Goal: Information Seeking & Learning: Find specific page/section

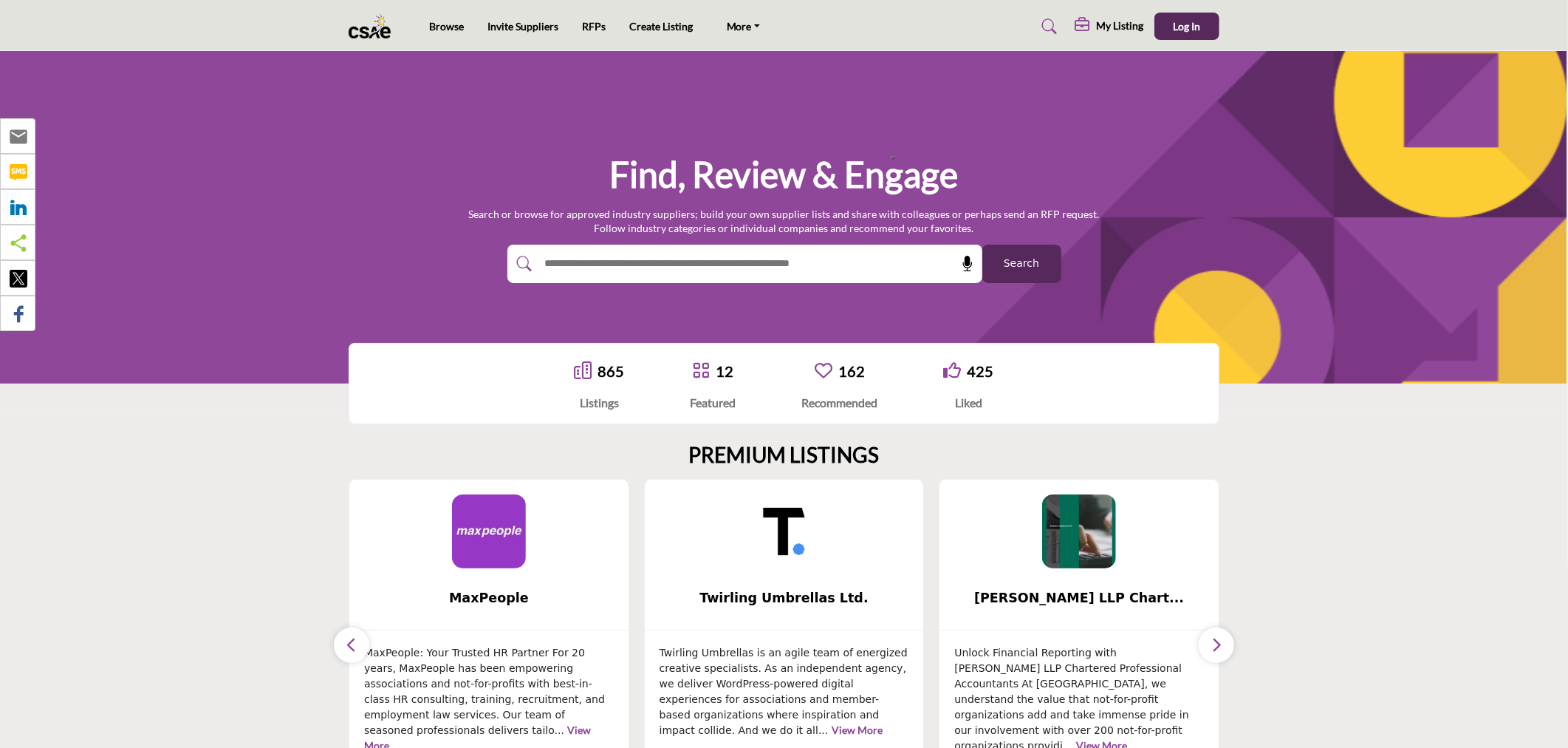
click at [1230, 33] on nav "Browse Invite Suppliers RFPs Create Listing CSAE.com FAQ's" at bounding box center [784, 26] width 1568 height 37
click at [1219, 32] on button "Log In" at bounding box center [1187, 26] width 65 height 28
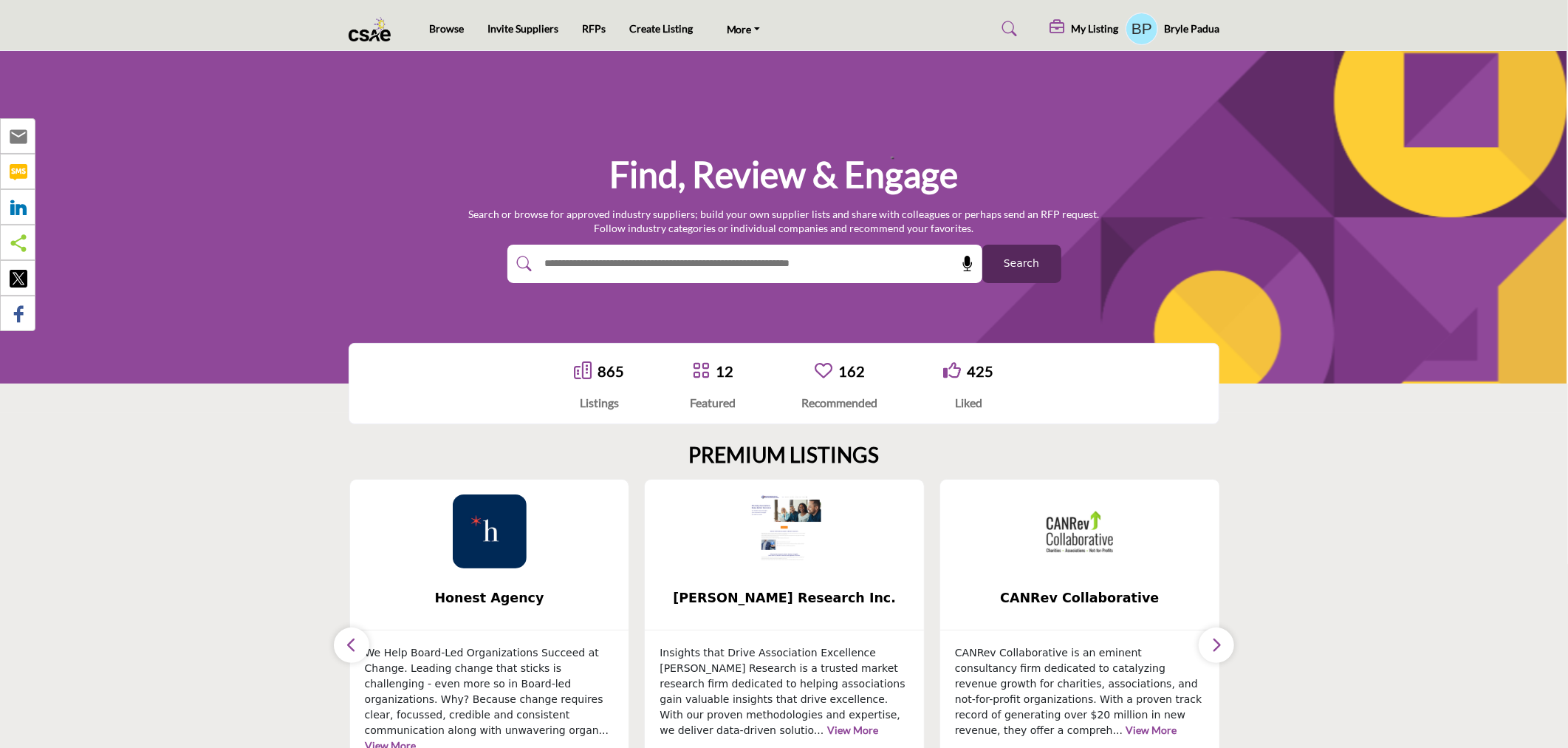
click at [351, 650] on icon "button" at bounding box center [351, 644] width 12 height 19
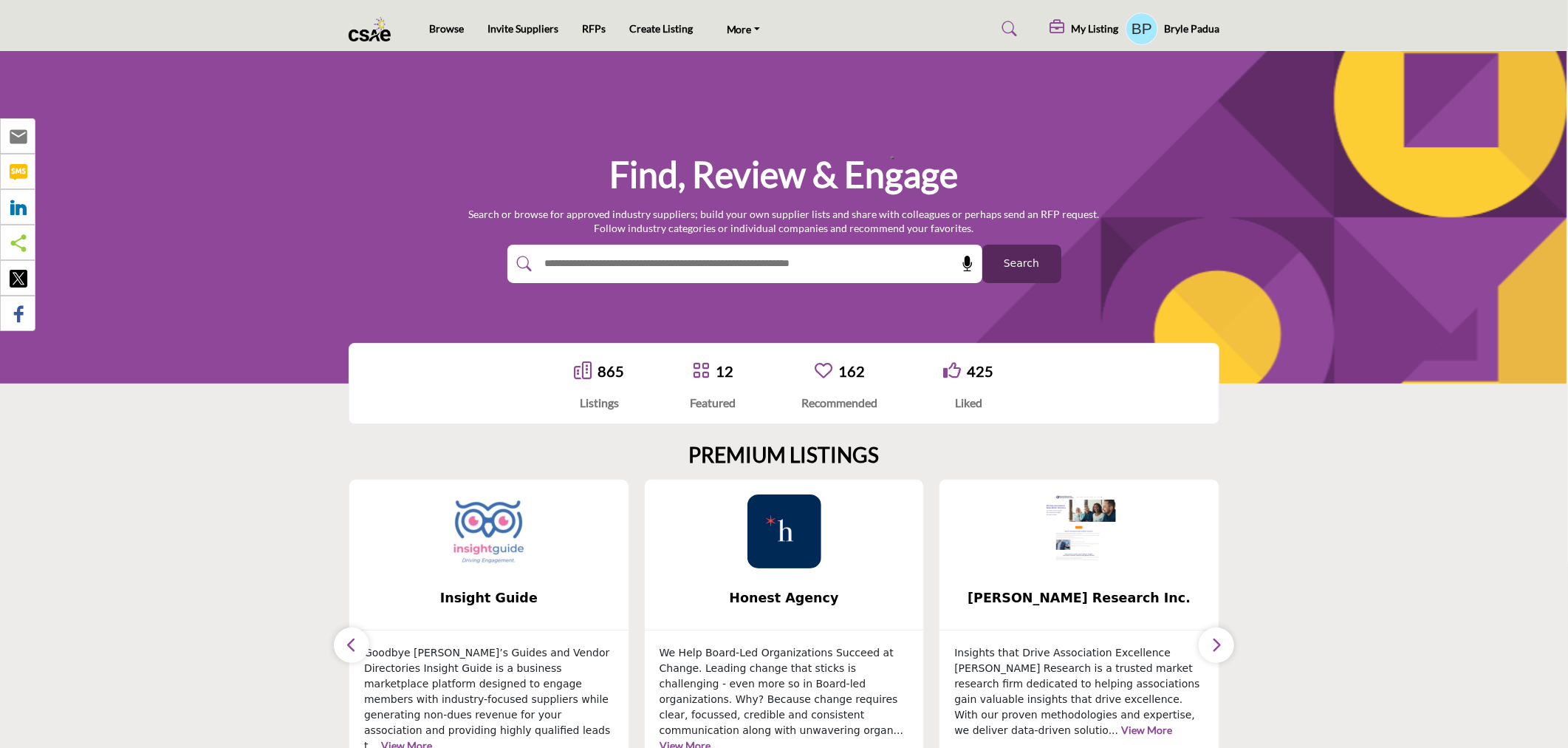
click at [484, 511] on img at bounding box center [488, 531] width 74 height 74
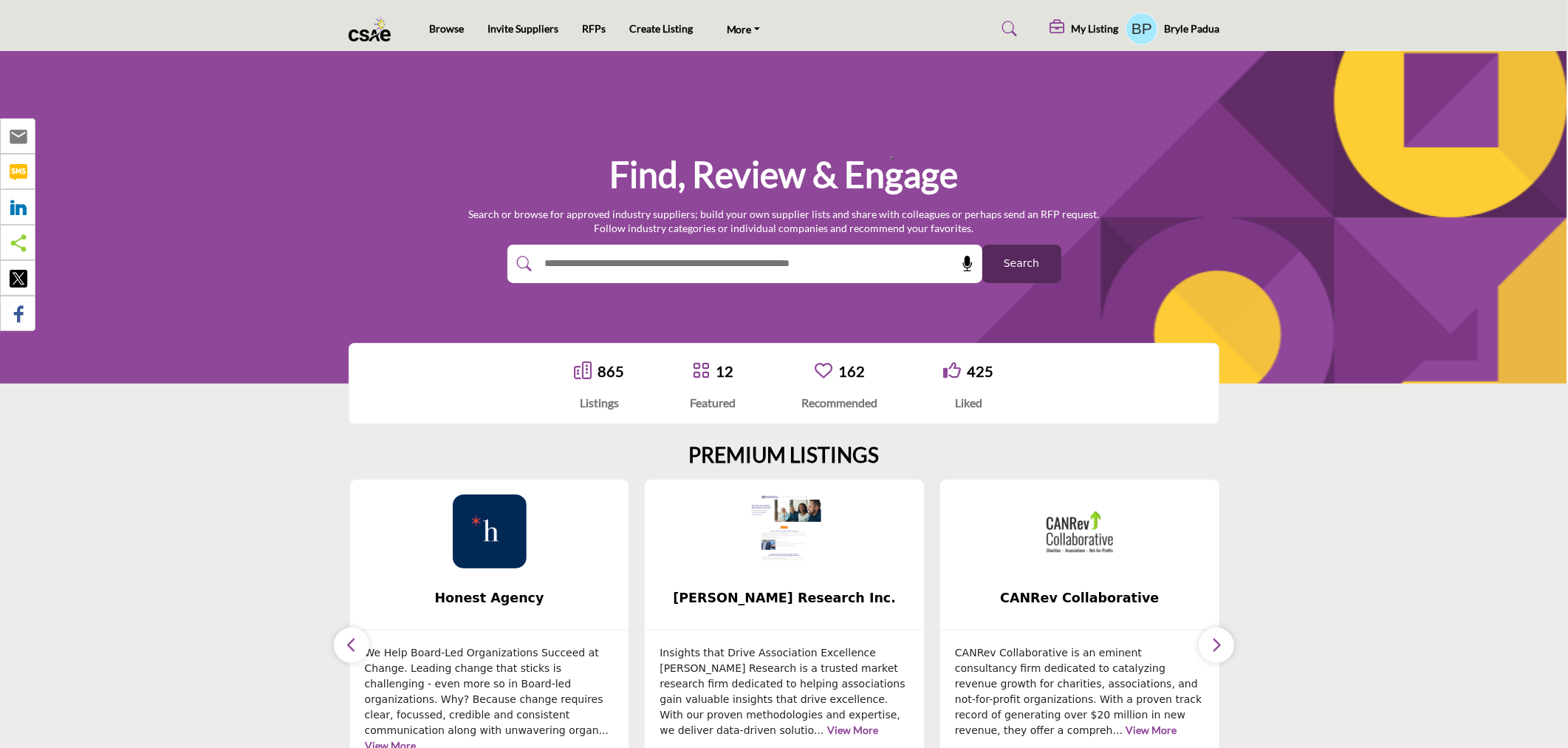
click at [346, 644] on icon "button" at bounding box center [351, 644] width 12 height 19
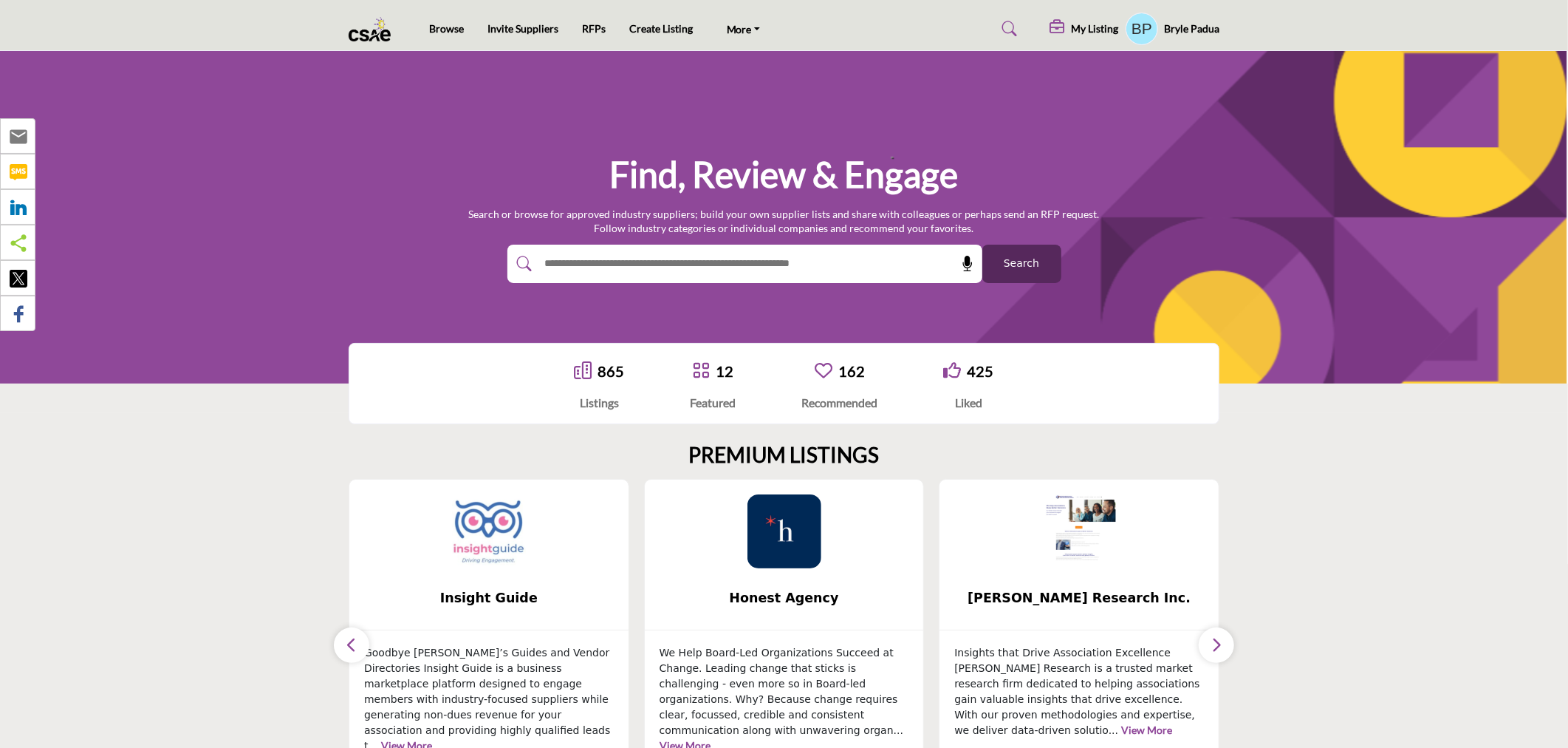
click at [498, 533] on img at bounding box center [488, 531] width 74 height 74
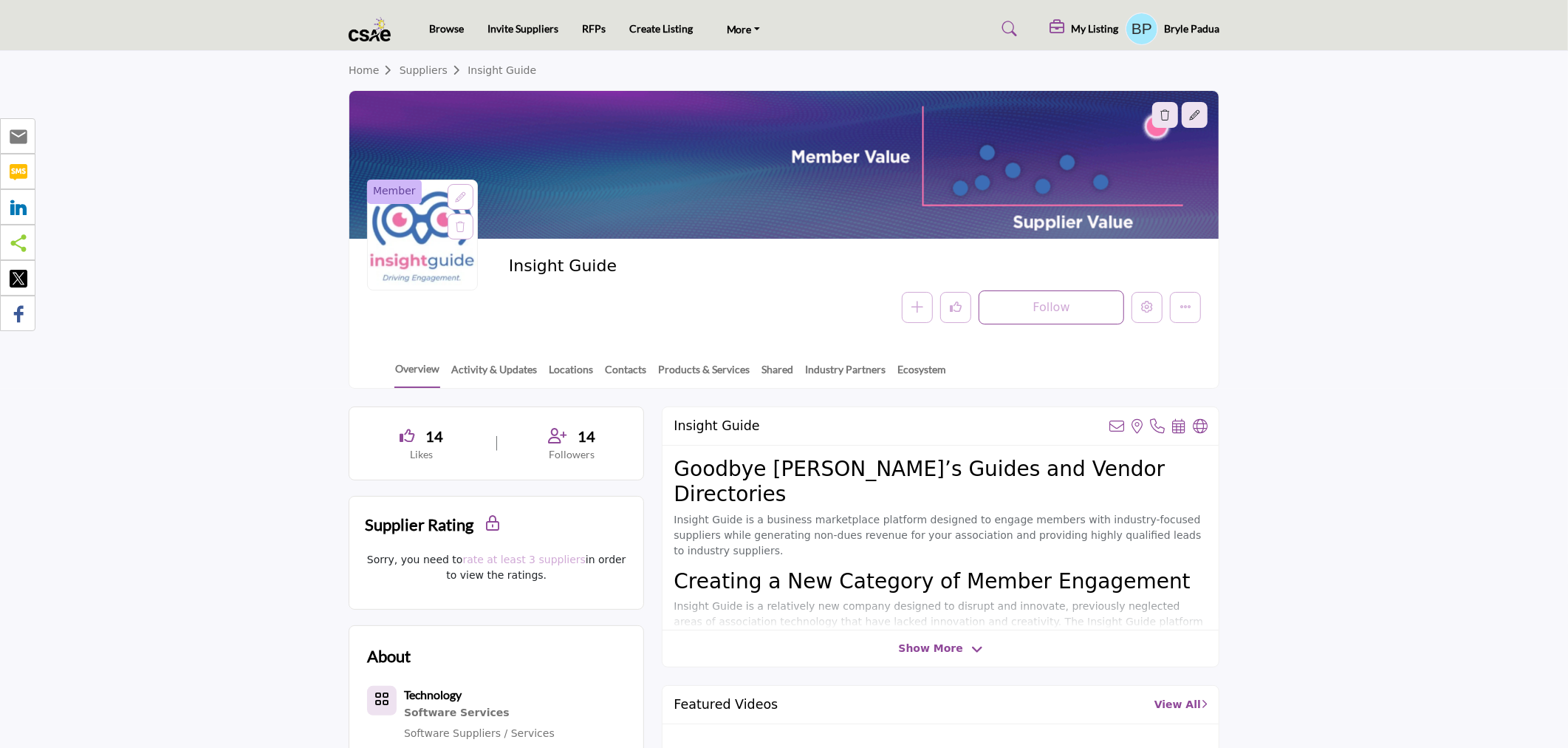
click at [430, 70] on link "Suppliers" at bounding box center [433, 69] width 68 height 12
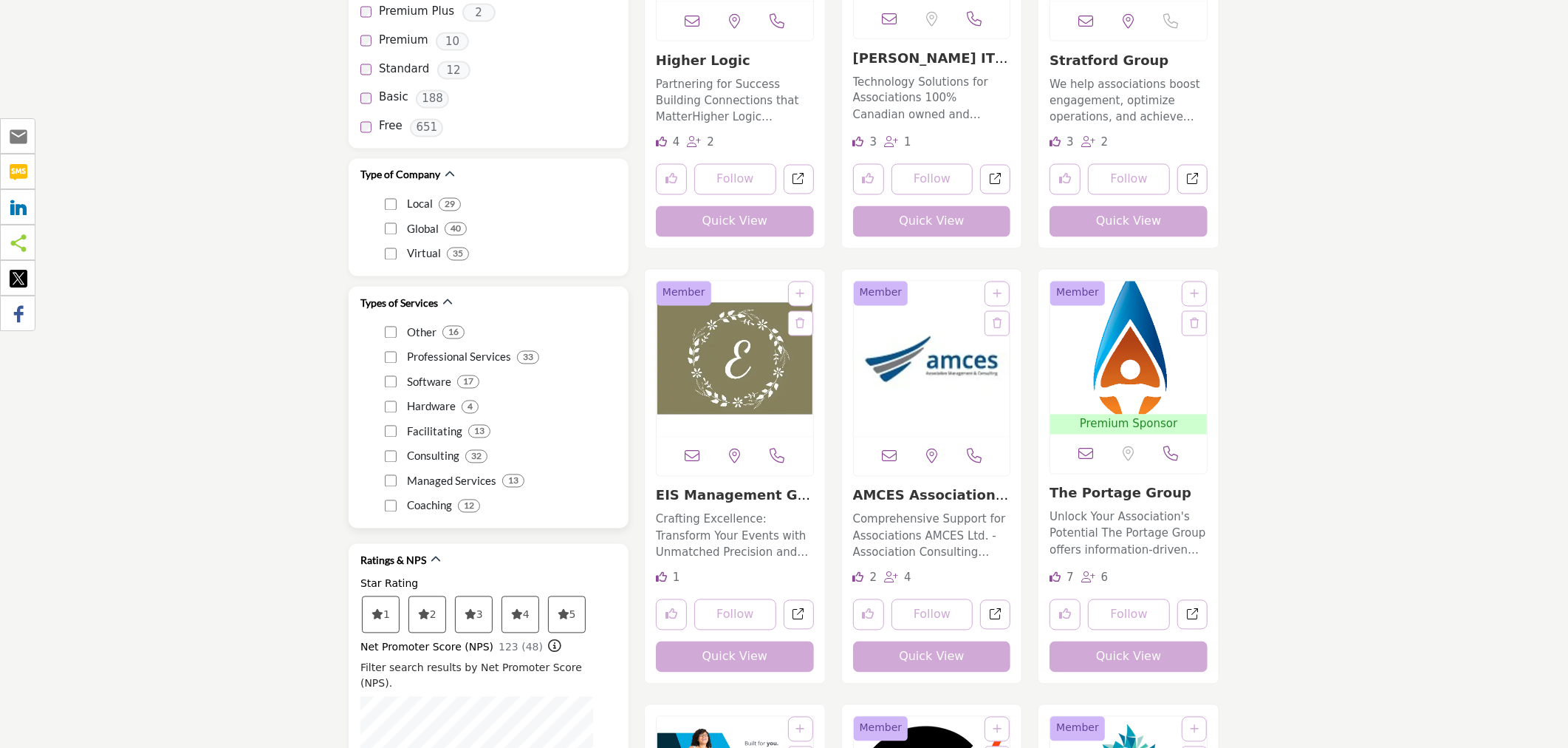
scroll to position [2545, 0]
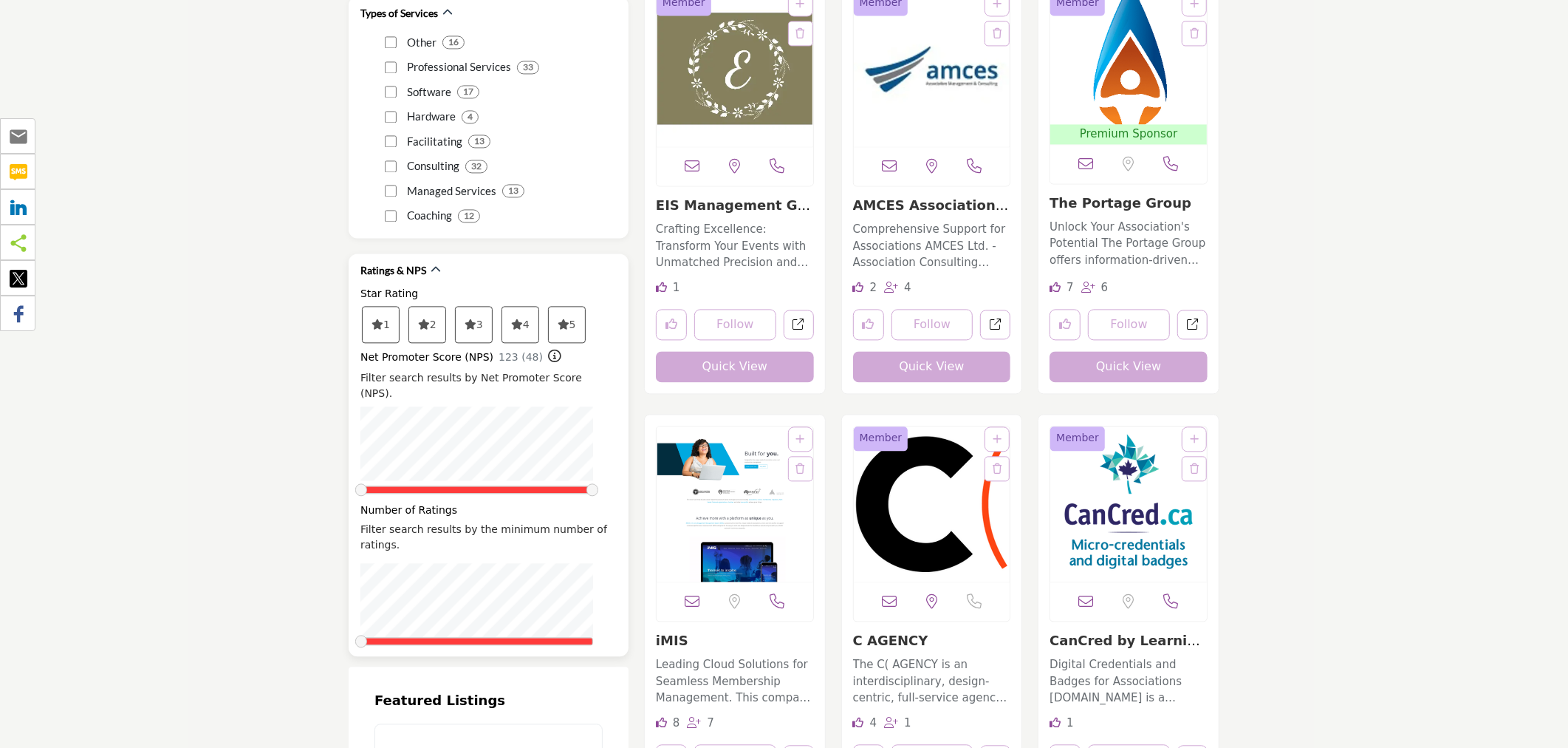
click at [383, 319] on icon at bounding box center [377, 325] width 12 height 11
click at [399, 307] on span "5" at bounding box center [380, 325] width 36 height 36
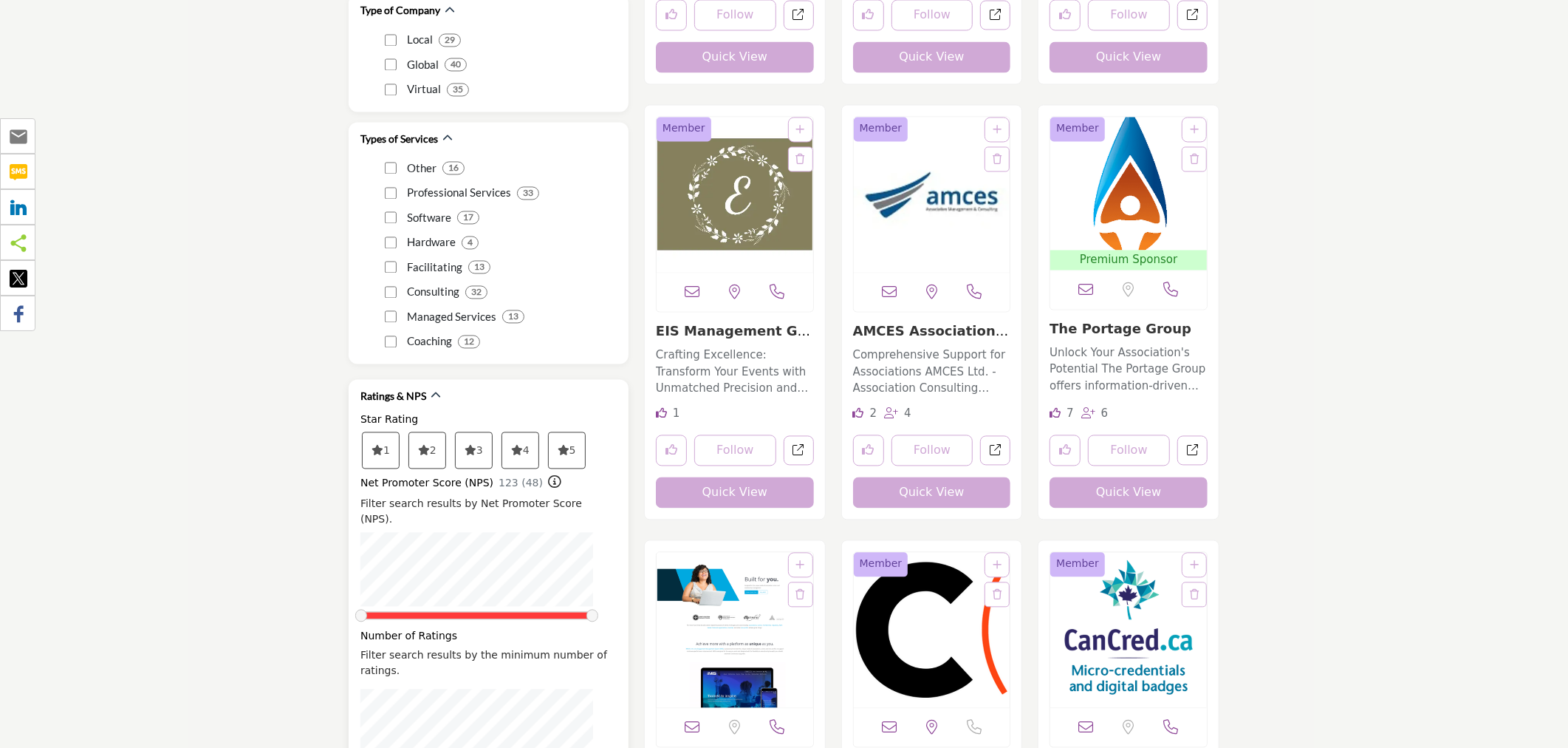
scroll to position [2463, 0]
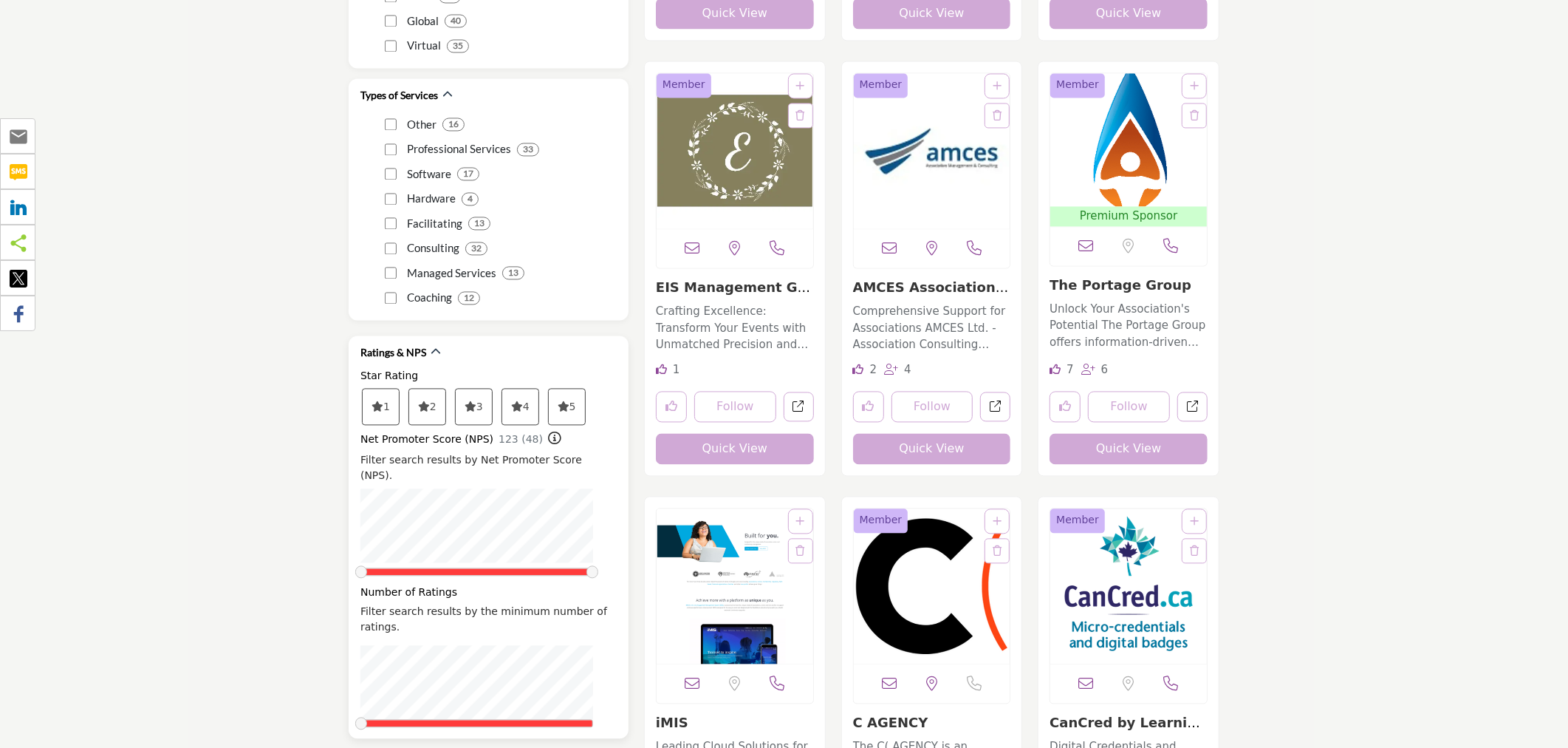
click at [399, 389] on span "4" at bounding box center [380, 406] width 36 height 36
click at [399, 389] on span "5" at bounding box center [380, 406] width 36 height 36
click at [399, 395] on span "4" at bounding box center [380, 406] width 36 height 36
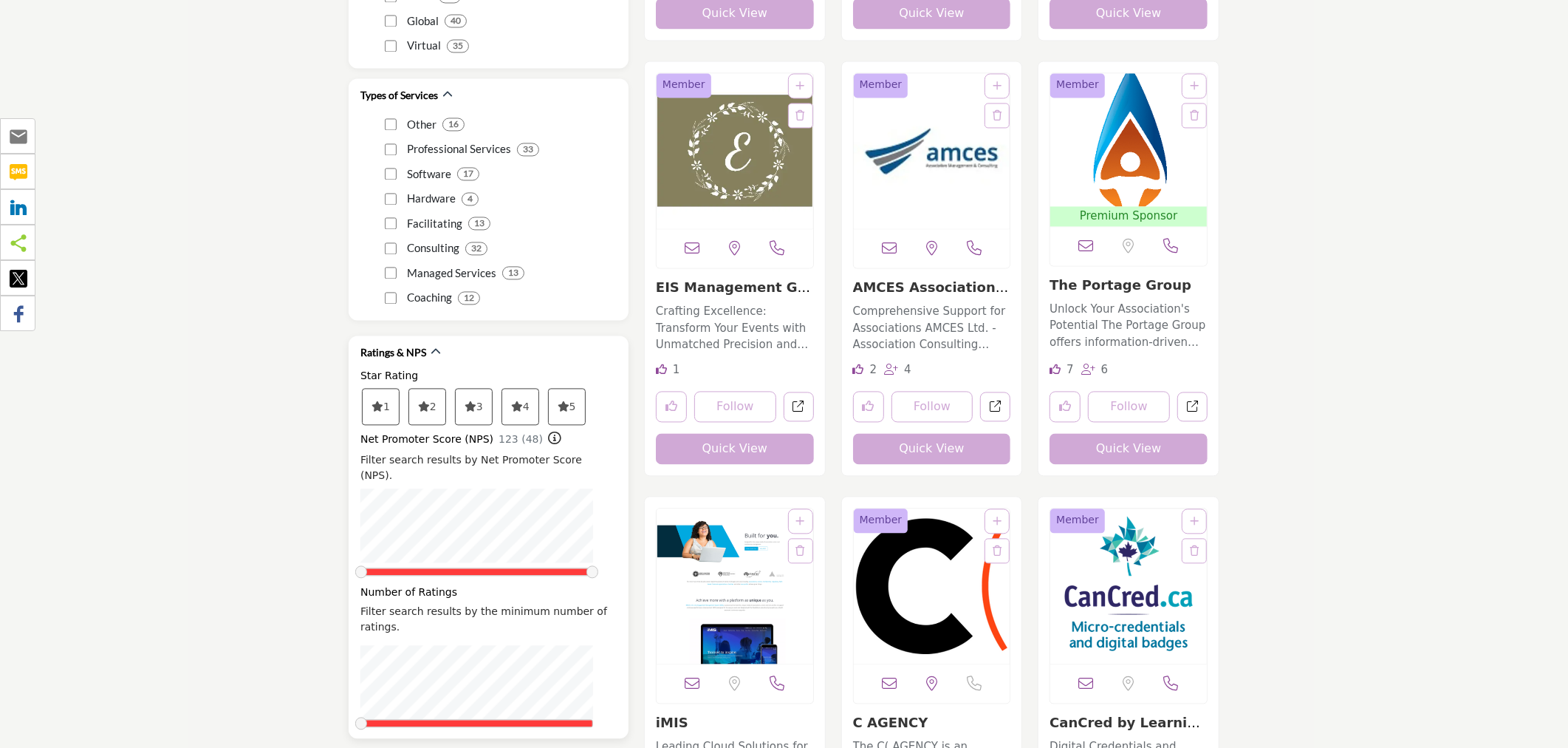
click at [399, 395] on span "4" at bounding box center [380, 406] width 36 height 36
click at [399, 397] on span "3" at bounding box center [380, 406] width 36 height 36
click at [399, 399] on span "2" at bounding box center [380, 406] width 36 height 36
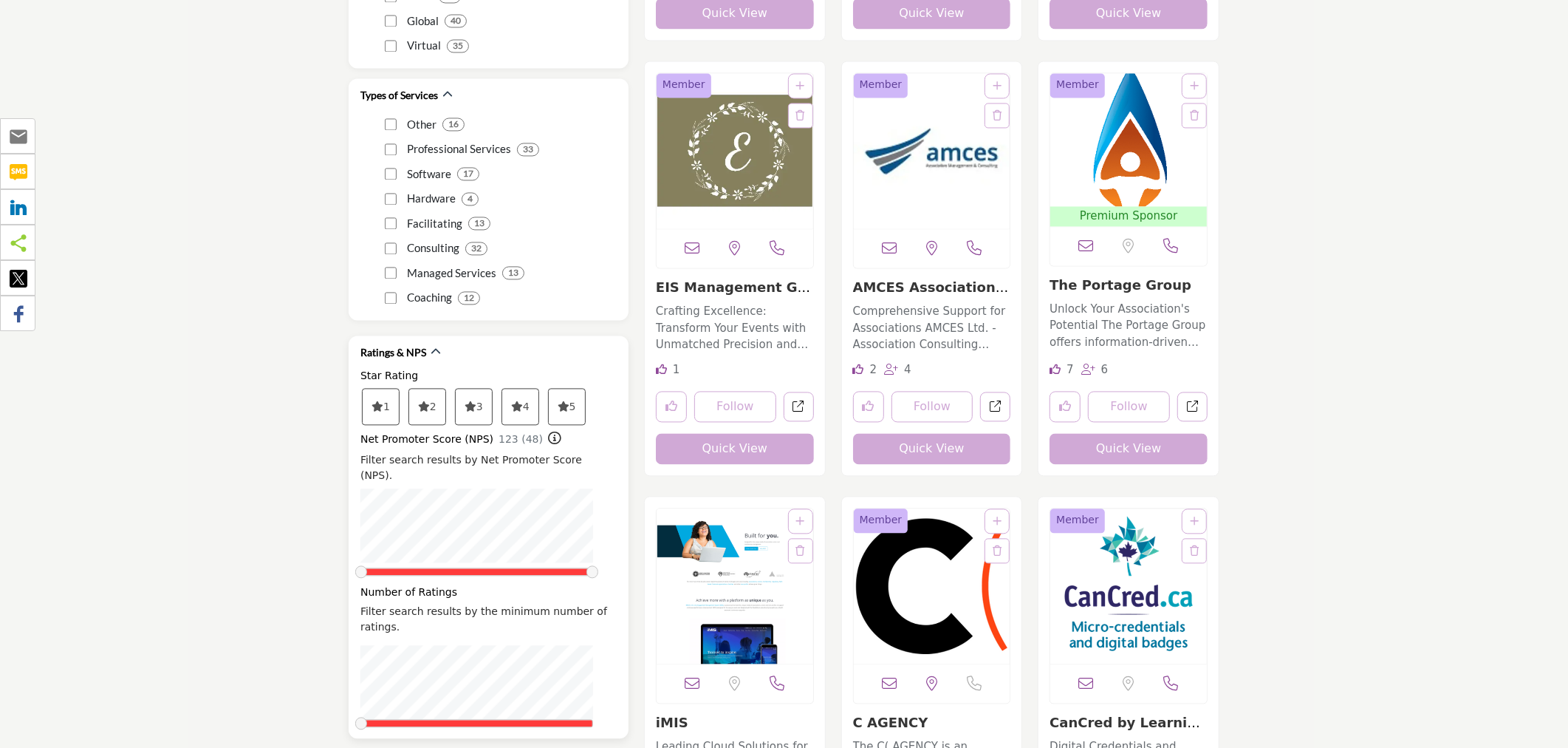
click at [399, 399] on span "2" at bounding box center [380, 406] width 36 height 36
click at [360, 393] on div "1 2 3" at bounding box center [488, 406] width 256 height 40
